Goal: Task Accomplishment & Management: Use online tool/utility

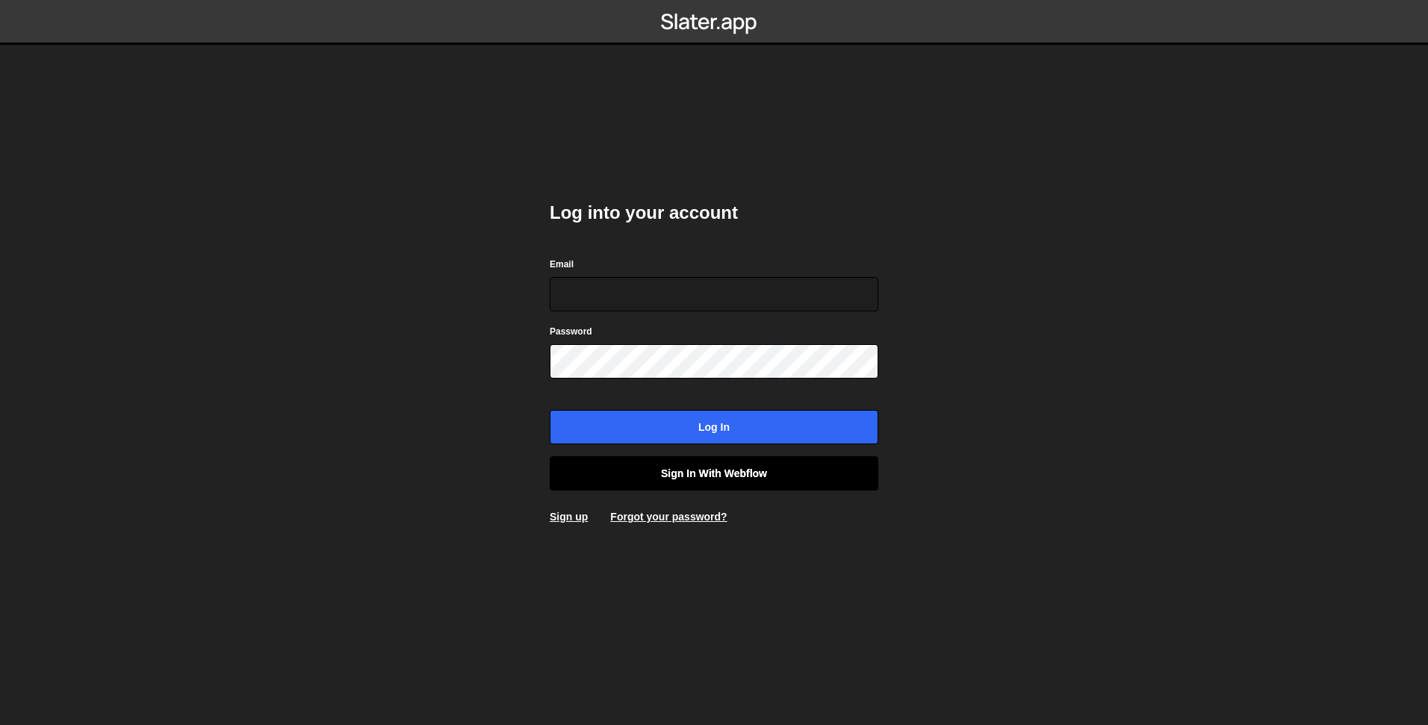
click at [678, 465] on link "Sign in with Webflow" at bounding box center [714, 473] width 329 height 34
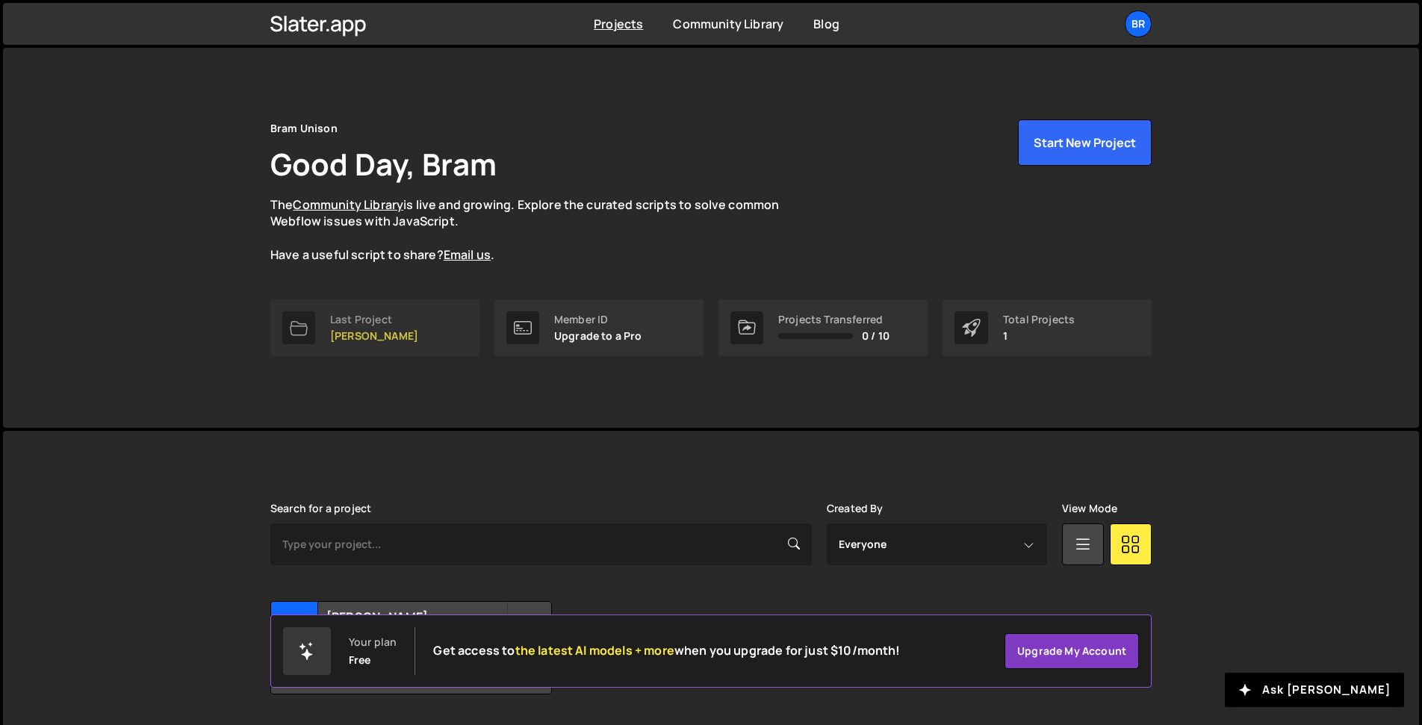
click at [344, 335] on p "MS de [PERSON_NAME]" at bounding box center [374, 336] width 88 height 12
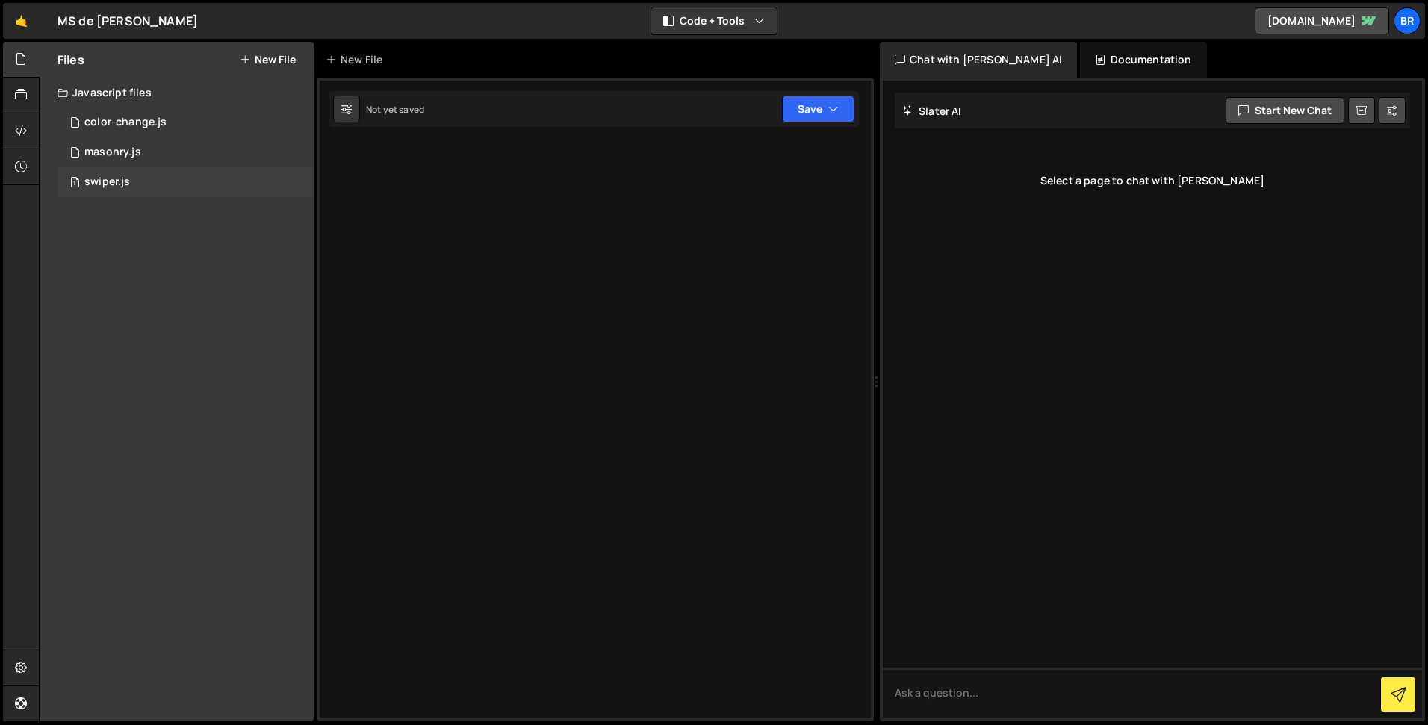
click at [95, 180] on div "swiper.js" at bounding box center [107, 182] width 46 height 13
click at [1072, 81] on div at bounding box center [1152, 400] width 539 height 638
click at [1080, 56] on div "Documentation" at bounding box center [1143, 60] width 126 height 36
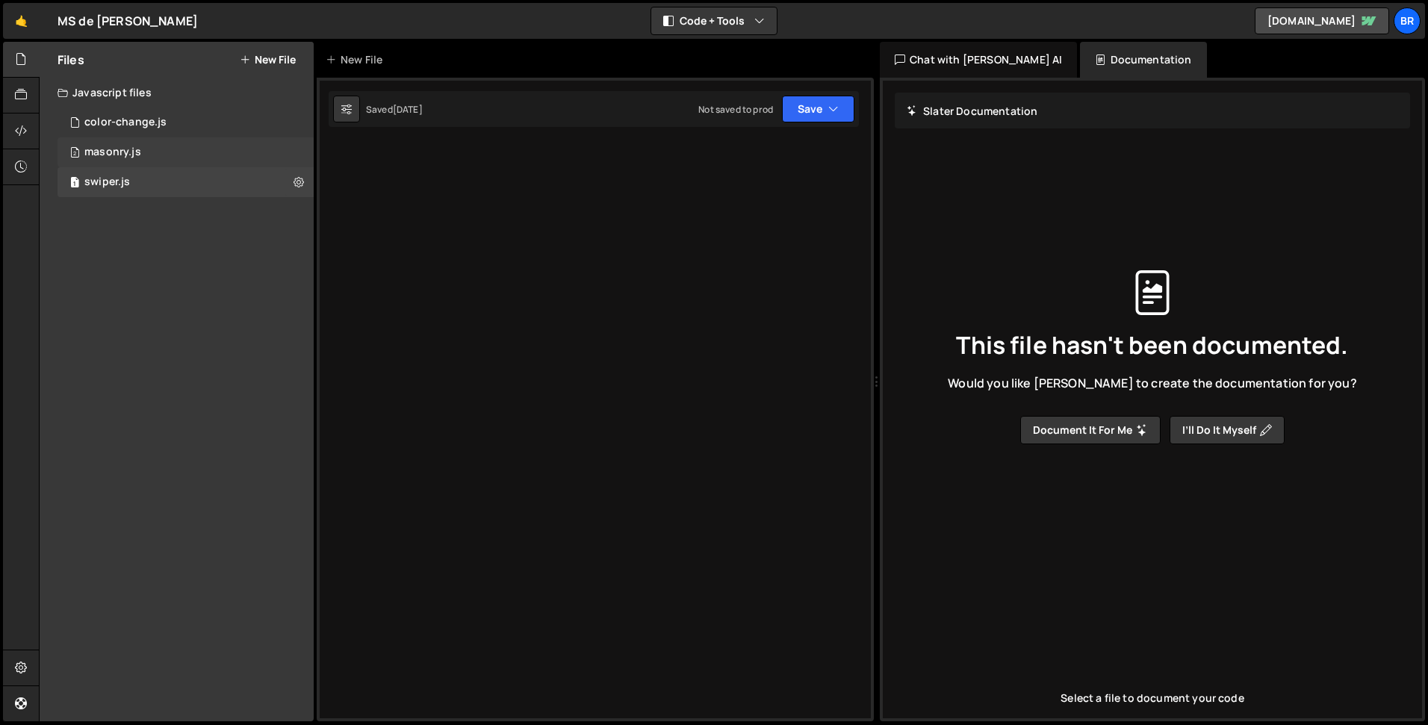
click at [123, 155] on div "masonry.js" at bounding box center [112, 152] width 57 height 13
click at [120, 123] on div "color-change.js" at bounding box center [125, 122] width 82 height 13
click at [114, 94] on div "Javascript files" at bounding box center [177, 93] width 274 height 30
click at [24, 96] on icon at bounding box center [21, 95] width 12 height 16
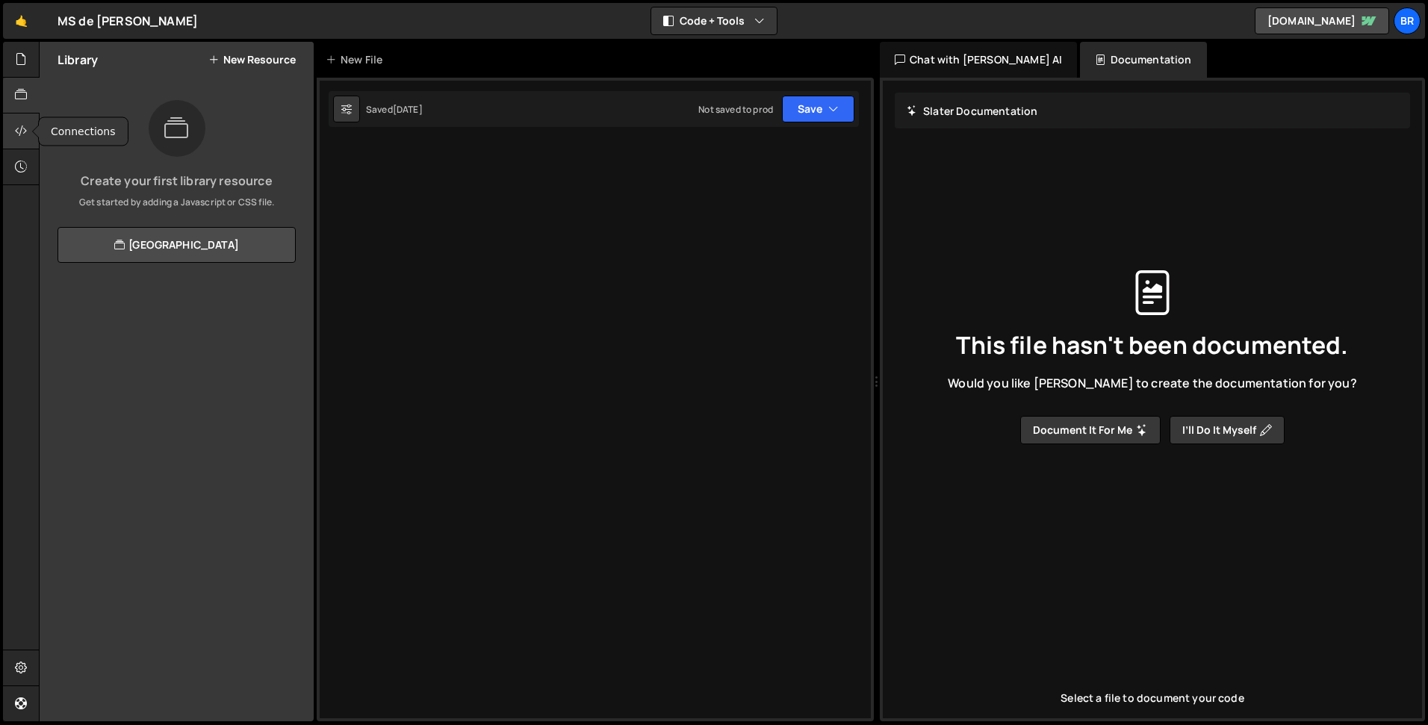
click at [24, 117] on div at bounding box center [21, 132] width 37 height 36
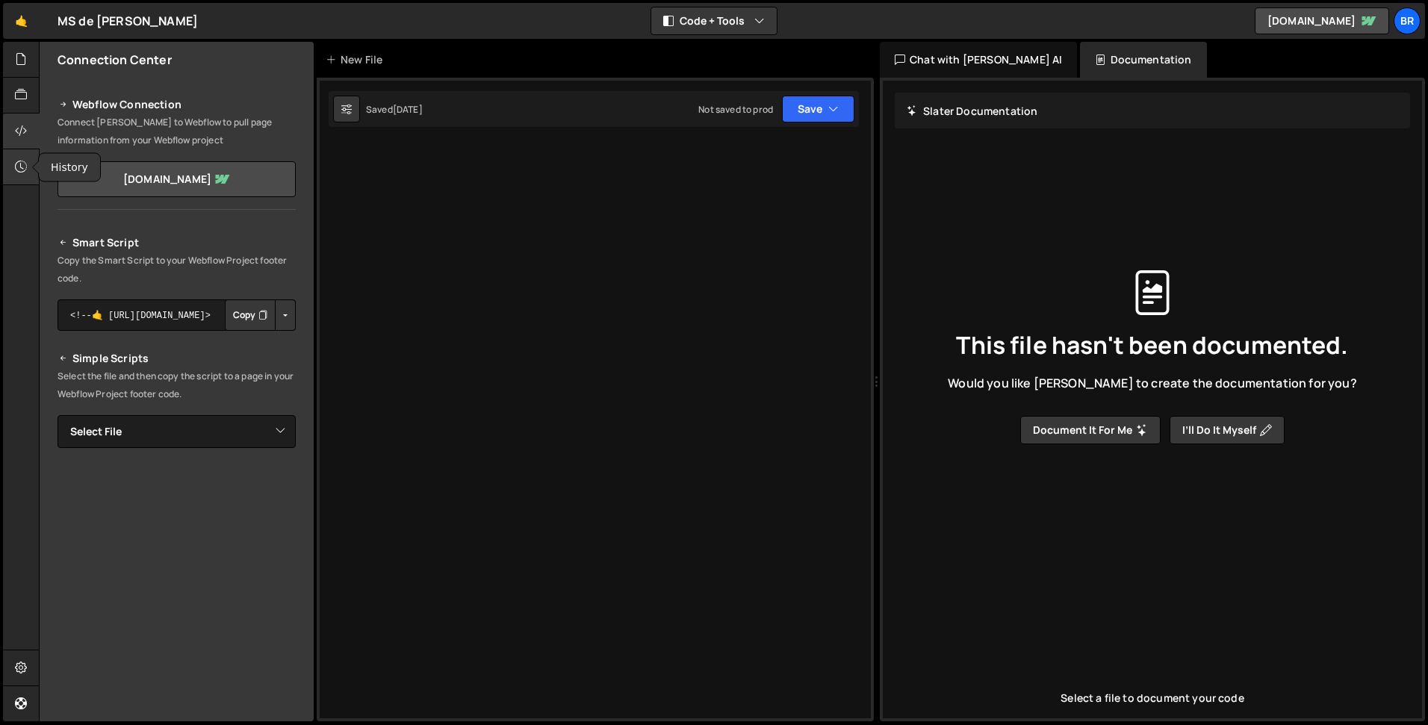
click at [17, 157] on div at bounding box center [21, 167] width 37 height 36
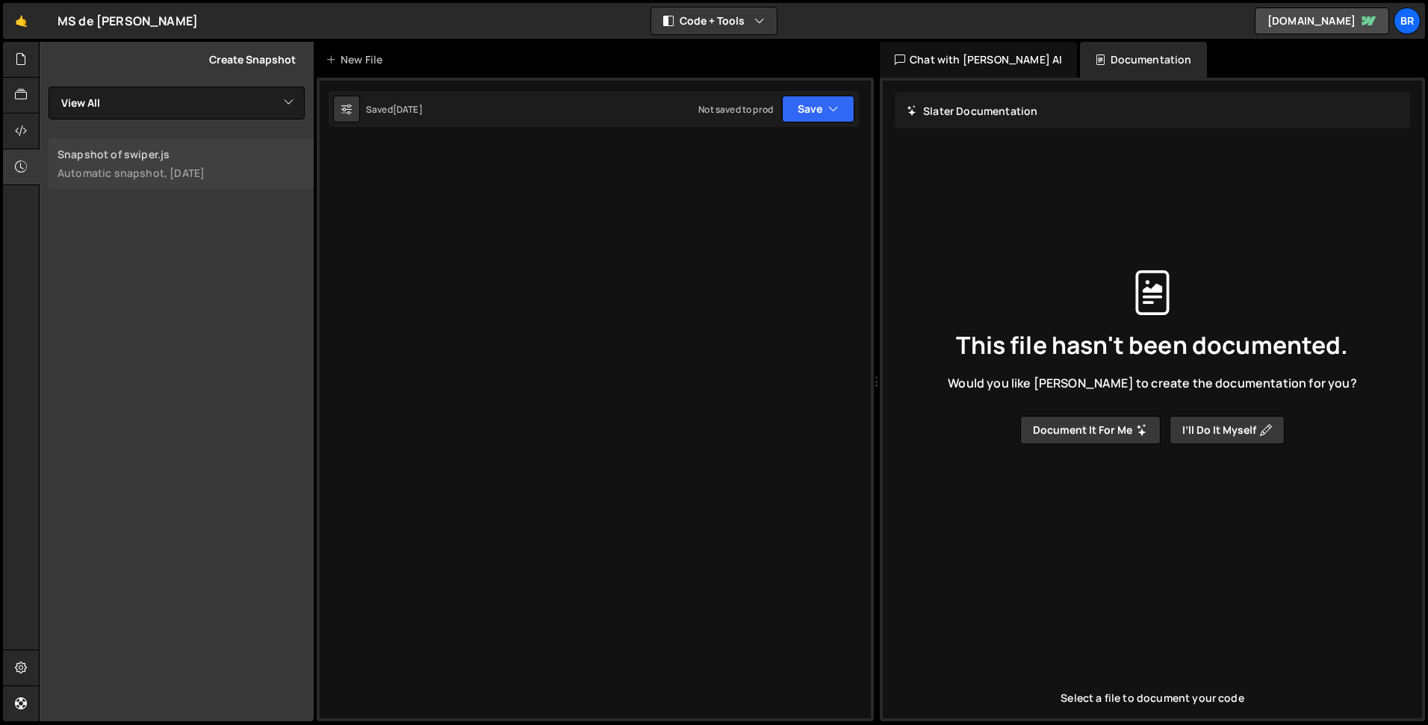
click at [139, 166] on div "Automatic snapshot, [DATE]" at bounding box center [181, 173] width 247 height 14
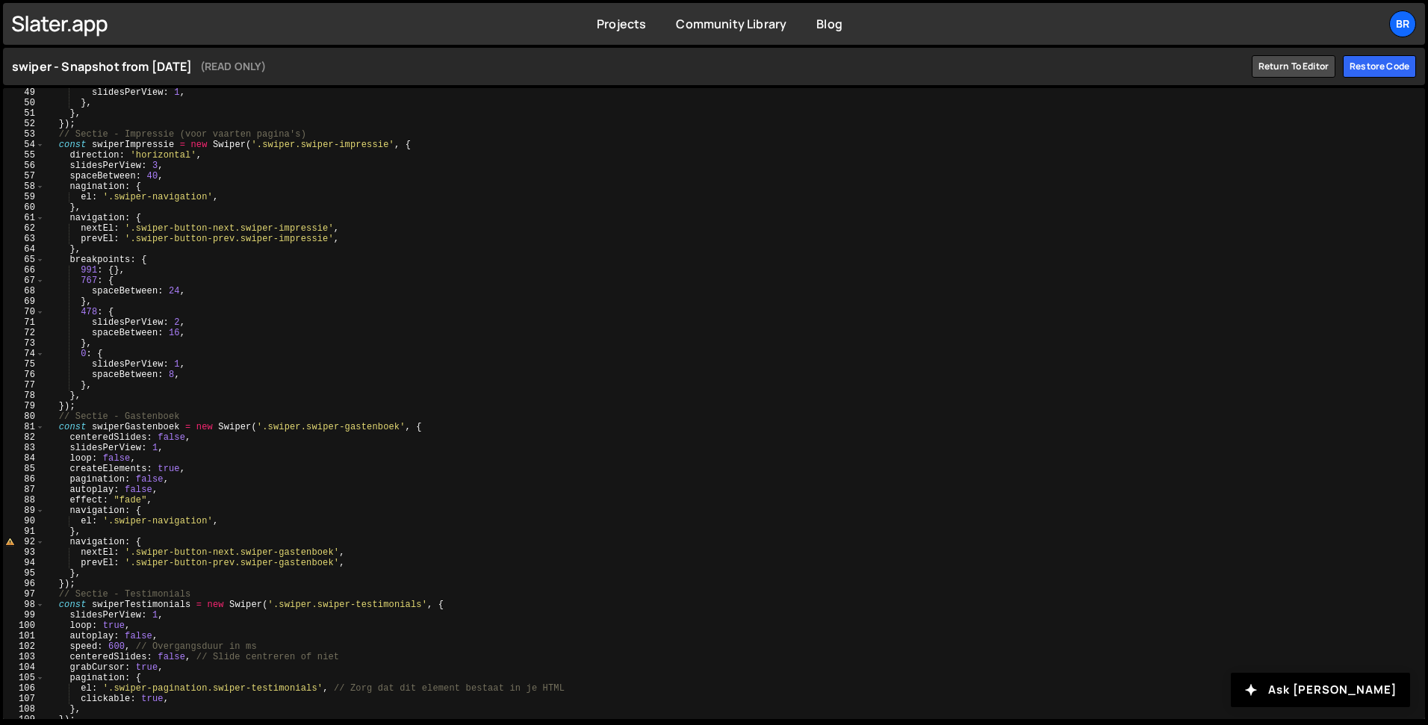
scroll to position [519, 0]
